Goal: Information Seeking & Learning: Learn about a topic

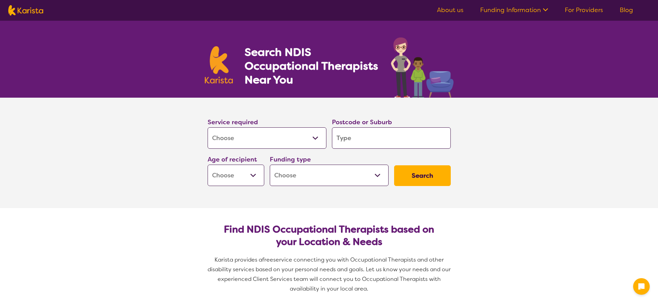
select select "[MEDICAL_DATA]"
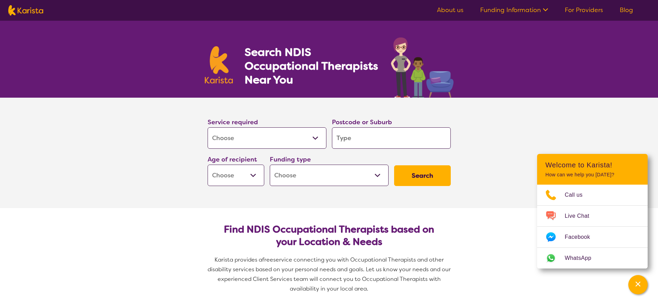
click at [445, 179] on button "Search" at bounding box center [422, 175] width 57 height 21
click at [368, 130] on input "search" at bounding box center [391, 137] width 119 height 21
type input "3"
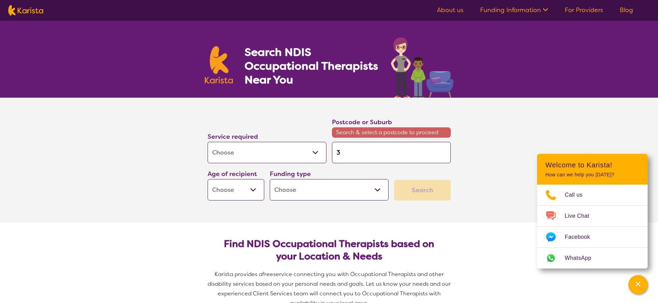
type input "30"
type input "300"
type input "3000"
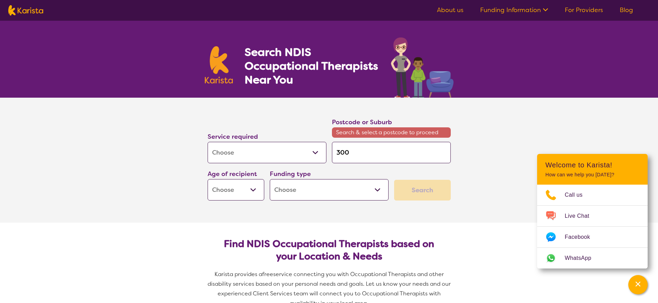
type input "3000"
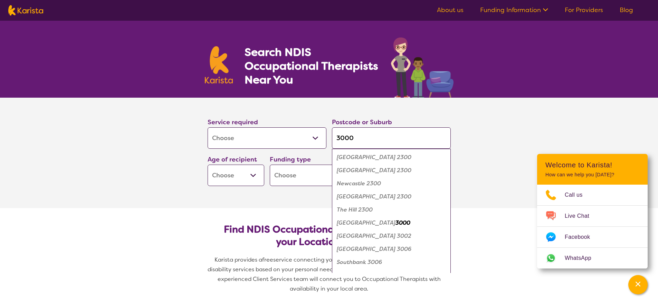
type input "3000"
click at [394, 165] on button "Search" at bounding box center [422, 175] width 57 height 21
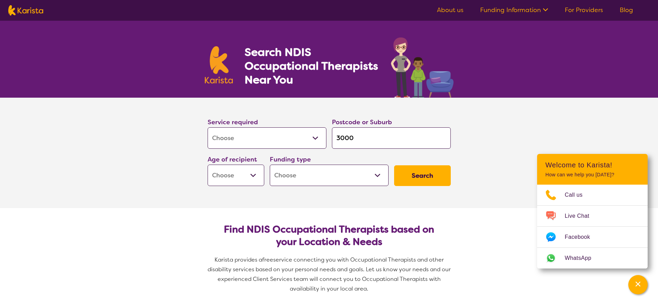
click at [248, 180] on select "Early Childhood - 0 to 9 Child - 10 to 11 Adolescent - 12 to 17 Adult - 18 to 6…" at bounding box center [236, 175] width 57 height 21
click at [370, 214] on section "Find NDIS Occupational Therapists based on your Location & Needs Karista provid…" at bounding box center [329, 256] width 265 height 96
click at [427, 179] on button "Search" at bounding box center [422, 175] width 57 height 21
click at [238, 178] on select "Early Childhood - 0 to 9 Child - 10 to 11 Adolescent - 12 to 17 Adult - 18 to 6…" at bounding box center [236, 175] width 57 height 21
select select "AS"
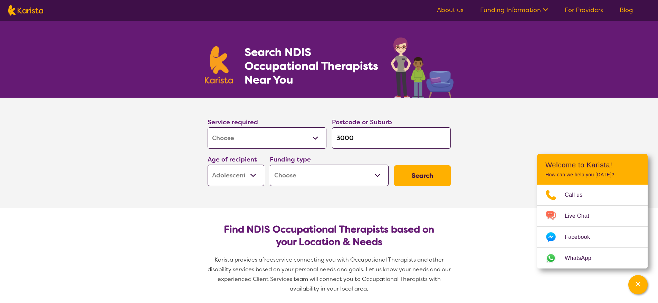
click at [208, 165] on select "Early Childhood - 0 to 9 Child - 10 to 11 Adolescent - 12 to 17 Adult - 18 to 6…" at bounding box center [236, 175] width 57 height 21
select select "AS"
click at [445, 168] on button "Search" at bounding box center [422, 175] width 57 height 21
click at [301, 178] on select "Home Care Package (HCP) National Disability Insurance Scheme (NDIS) I don't know" at bounding box center [329, 175] width 119 height 21
select select "i-don-t-know"
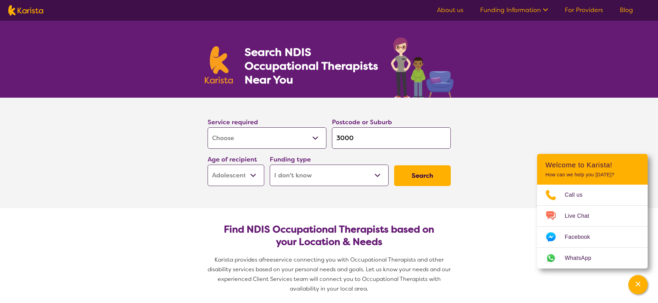
click at [270, 165] on select "Home Care Package (HCP) National Disability Insurance Scheme (NDIS) I don't know" at bounding box center [329, 175] width 119 height 21
select select "i-don-t-know"
click at [430, 169] on button "Search" at bounding box center [422, 175] width 57 height 21
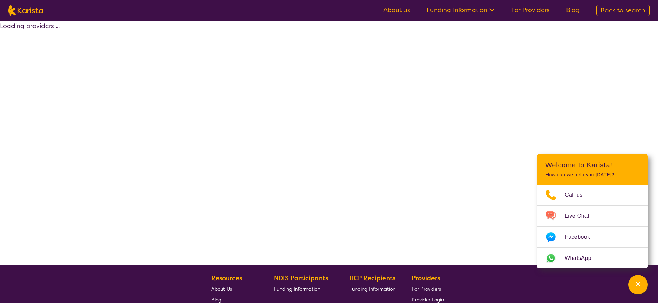
select select "[MEDICAL_DATA]"
select select "AS"
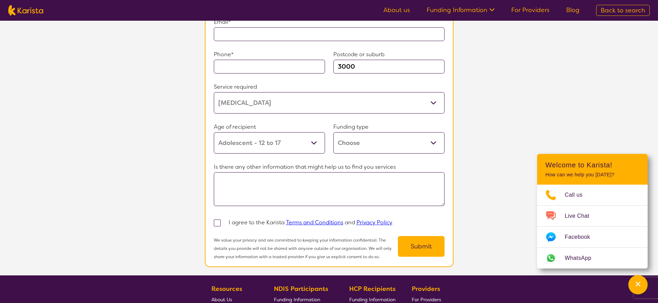
scroll to position [721, 0]
